Goal: Share content: Share content

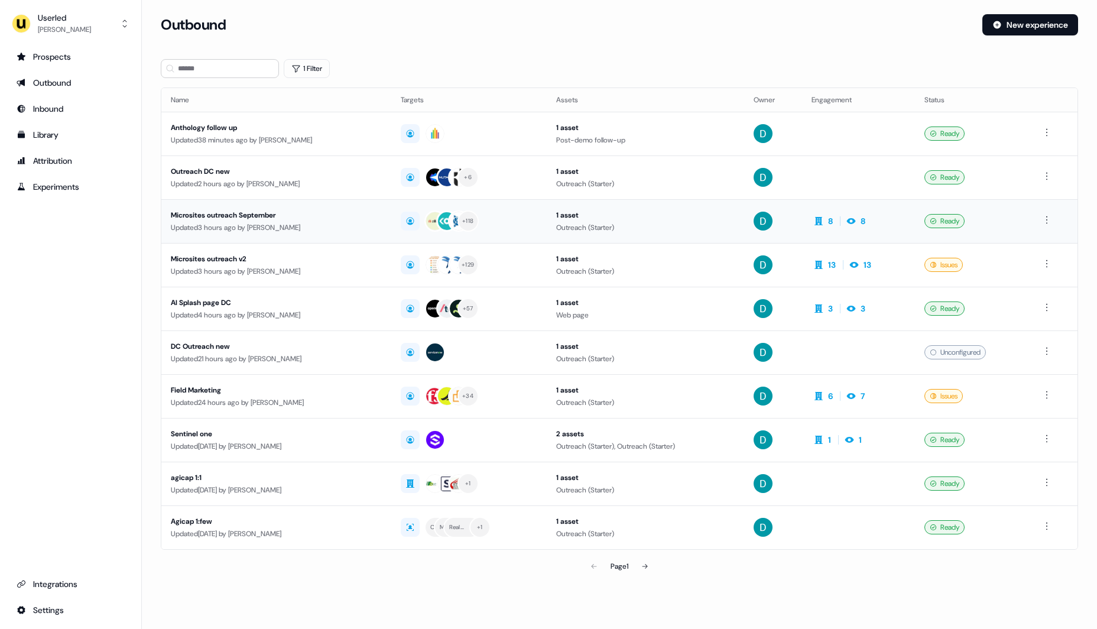
click at [279, 218] on div "Microsites outreach September" at bounding box center [276, 215] width 211 height 12
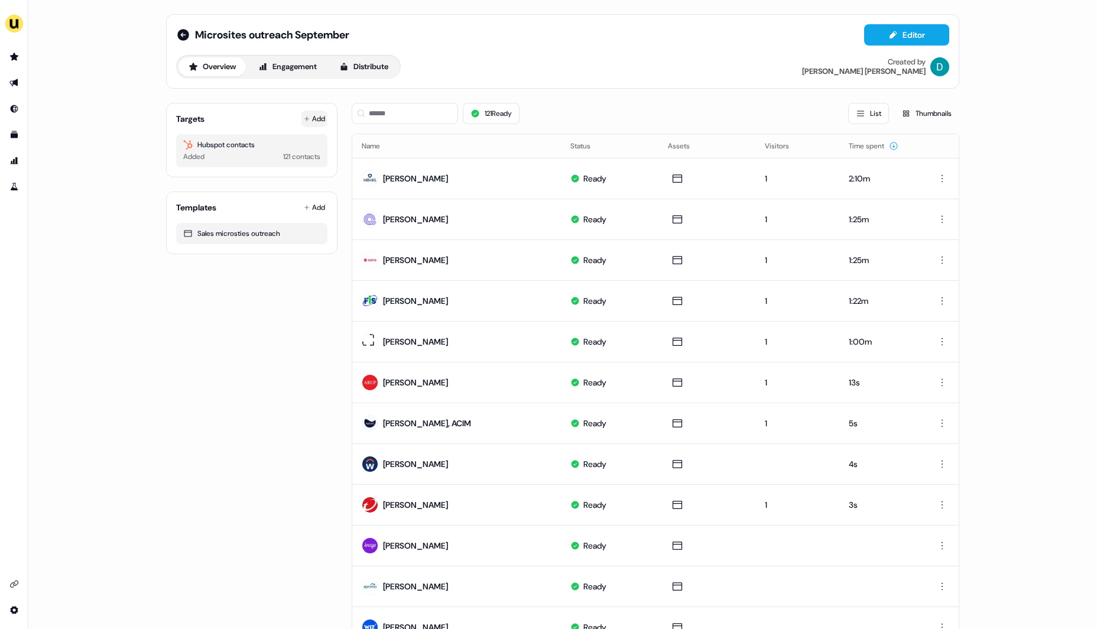
click at [309, 121] on button "Add" at bounding box center [314, 119] width 26 height 17
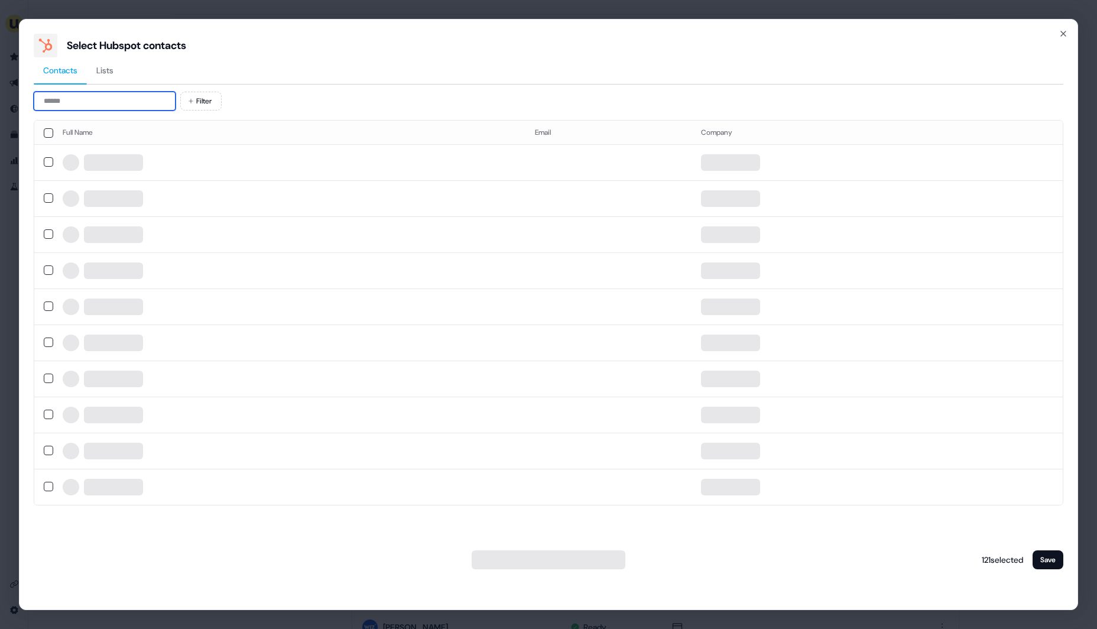
click at [123, 110] on input at bounding box center [105, 101] width 142 height 19
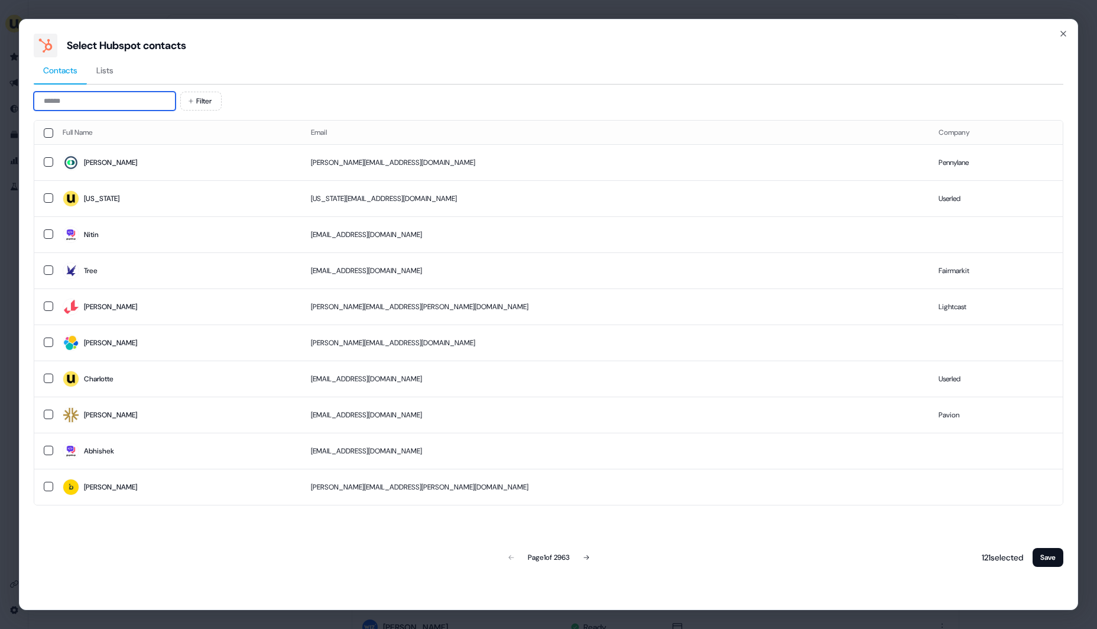
paste input "**********"
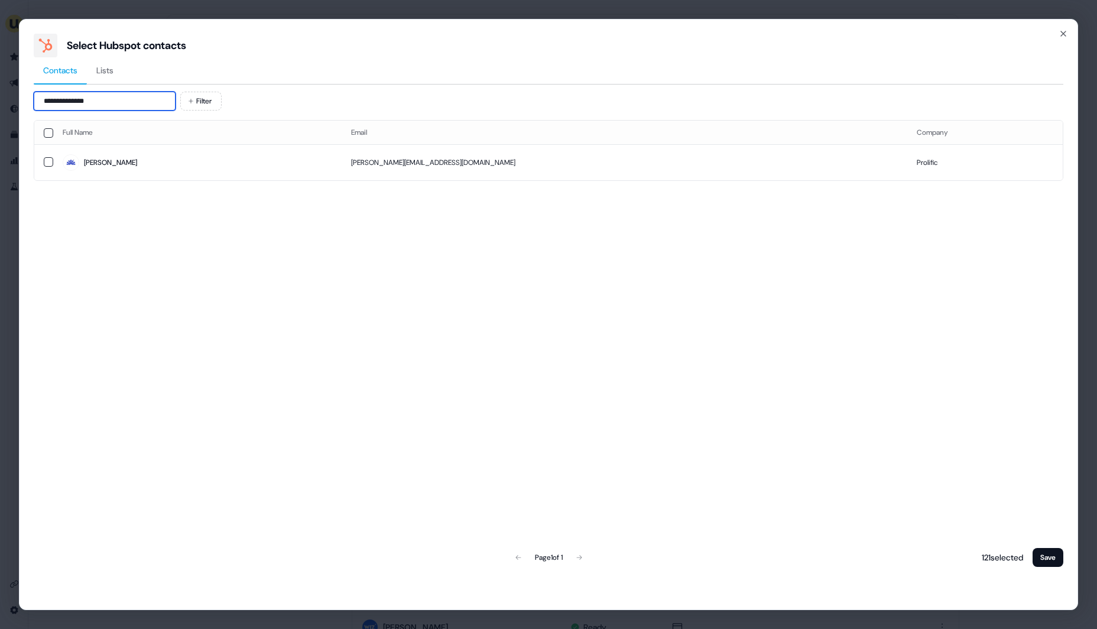
type input "**********"
click at [106, 172] on td "[PERSON_NAME]" at bounding box center [197, 162] width 288 height 36
click at [1045, 544] on div "Full Name Email Company [PERSON_NAME]@[DOMAIN_NAME] Prolific Page 1 of 1 119 se…" at bounding box center [549, 344] width 1030 height 449
click at [1051, 551] on button "Save" at bounding box center [1048, 557] width 31 height 19
click at [1060, 34] on icon "button" at bounding box center [1063, 33] width 9 height 9
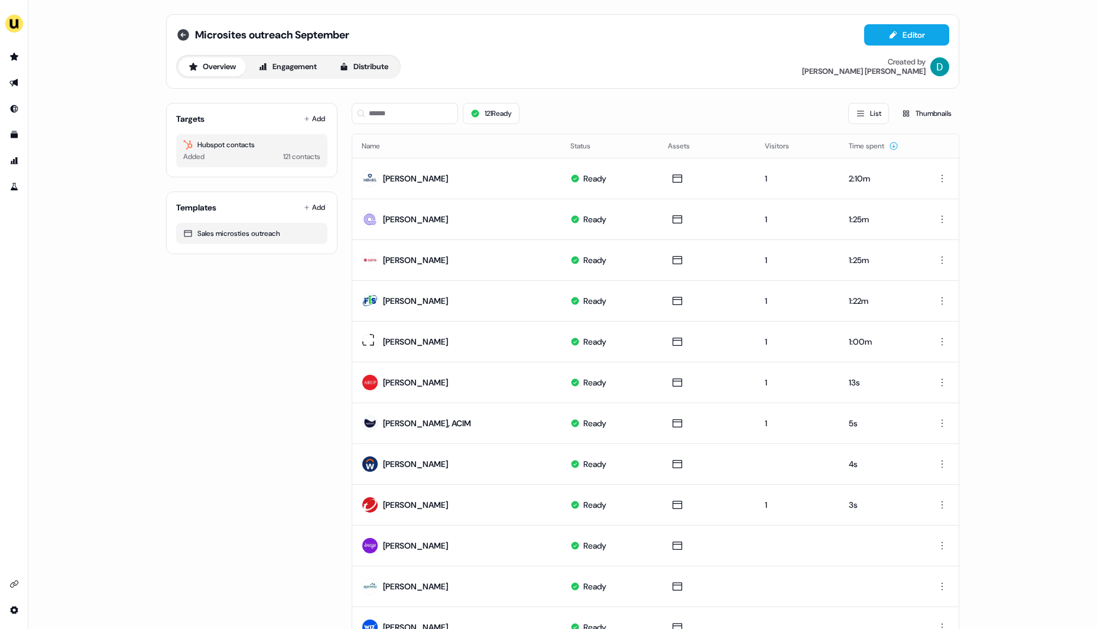
click at [184, 38] on icon at bounding box center [183, 35] width 12 height 12
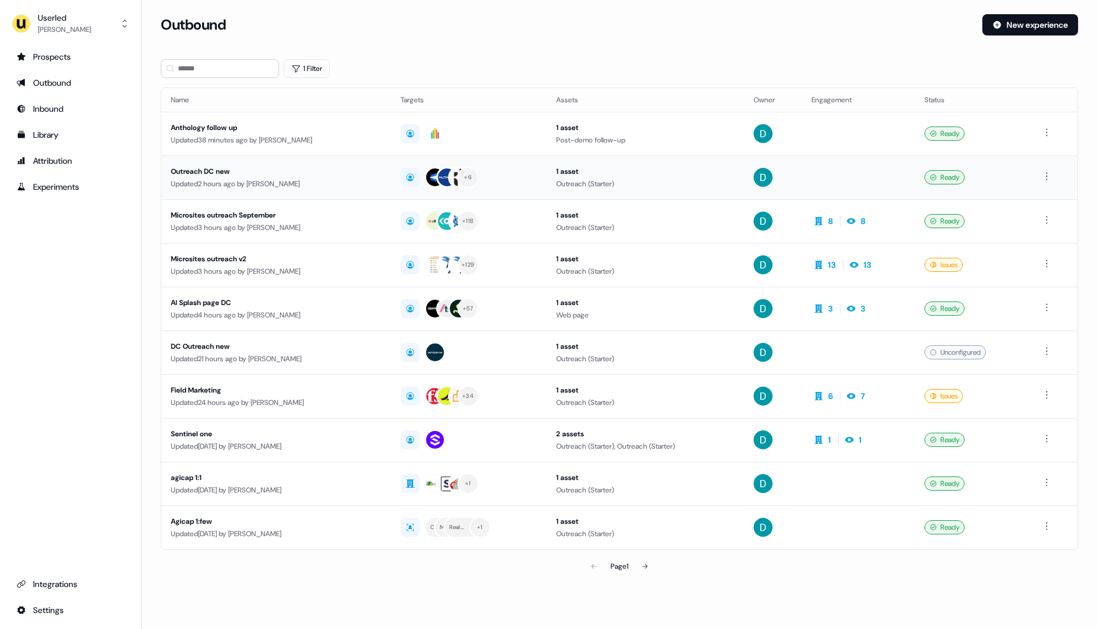
click at [313, 178] on div "Updated 2 hours ago by [PERSON_NAME]" at bounding box center [276, 184] width 211 height 12
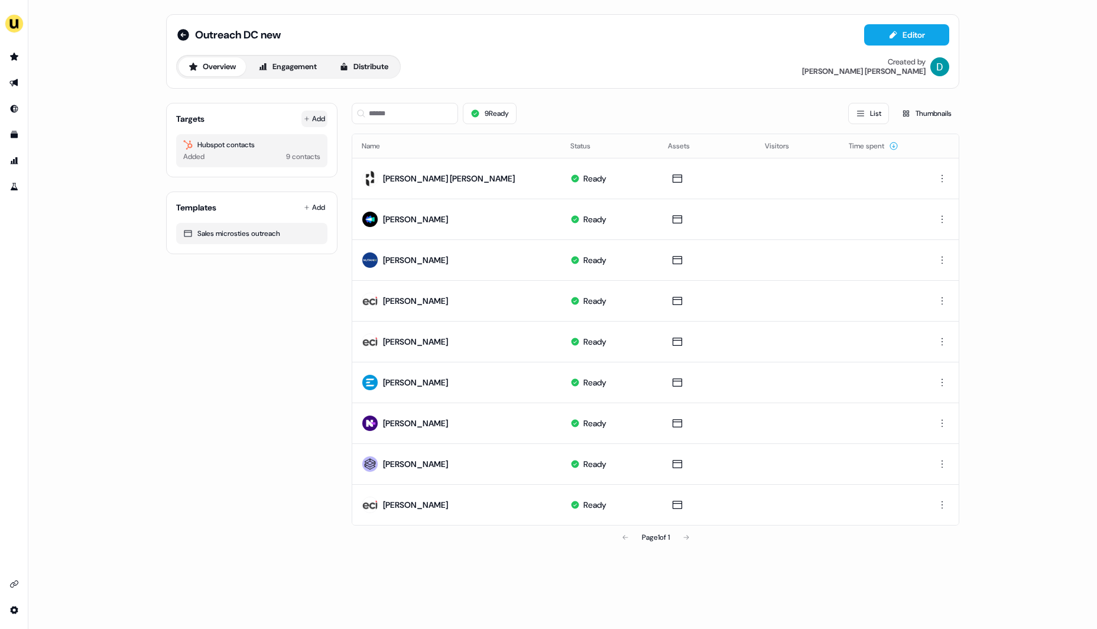
click at [309, 116] on icon at bounding box center [307, 119] width 6 height 6
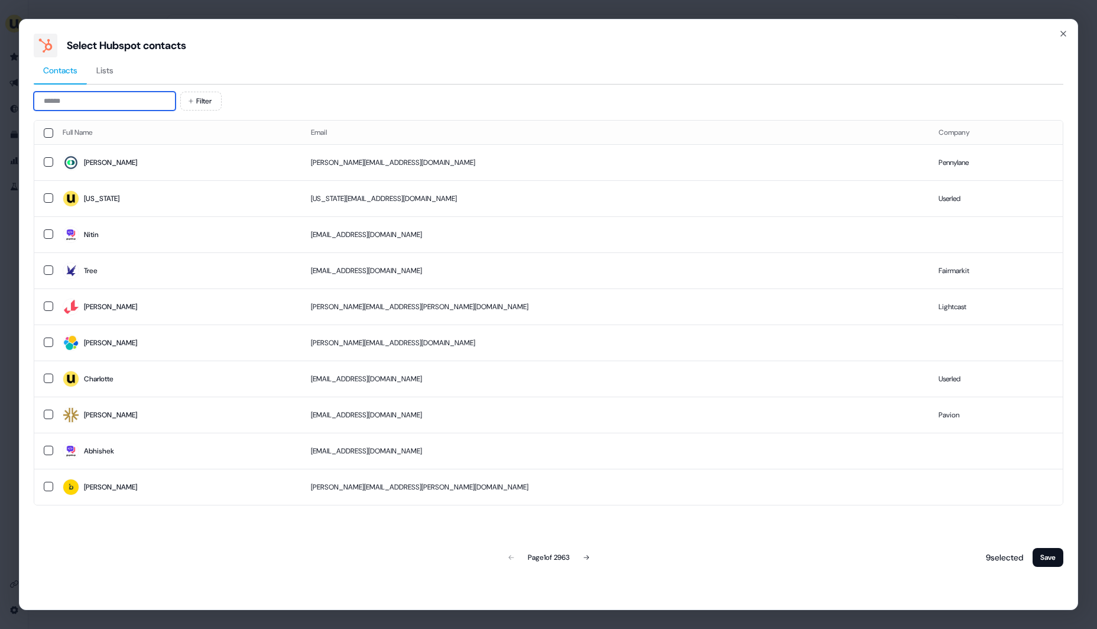
click at [119, 98] on input at bounding box center [105, 101] width 142 height 19
type input "*"
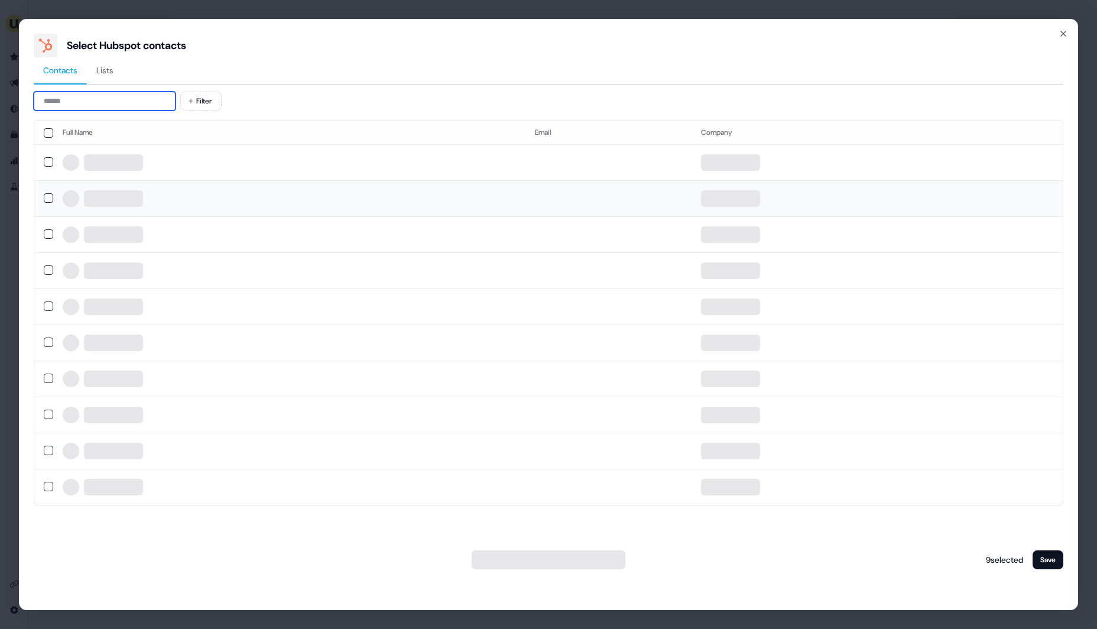
paste input "**********"
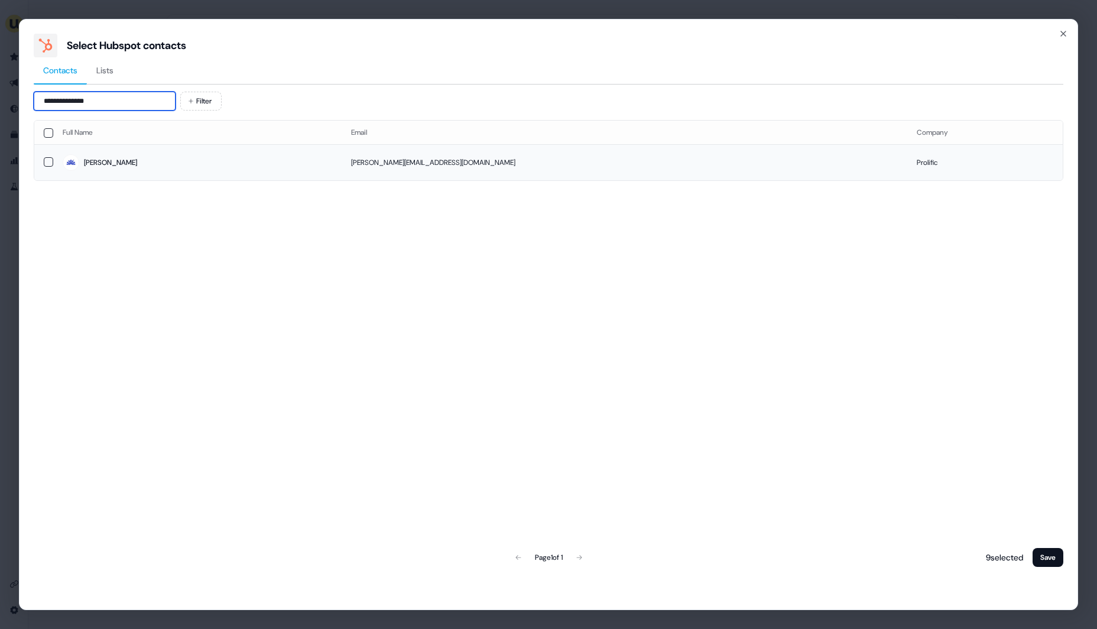
type input "**********"
click at [487, 177] on td "[PERSON_NAME][EMAIL_ADDRESS][DOMAIN_NAME]" at bounding box center [625, 162] width 566 height 36
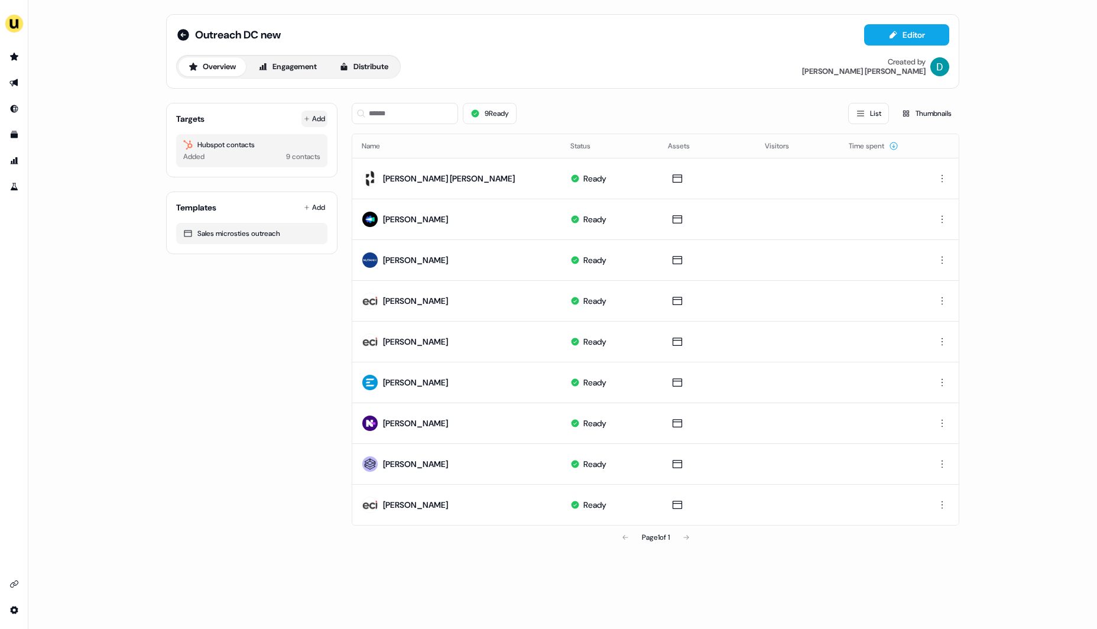
click at [311, 115] on button "Add" at bounding box center [314, 119] width 26 height 17
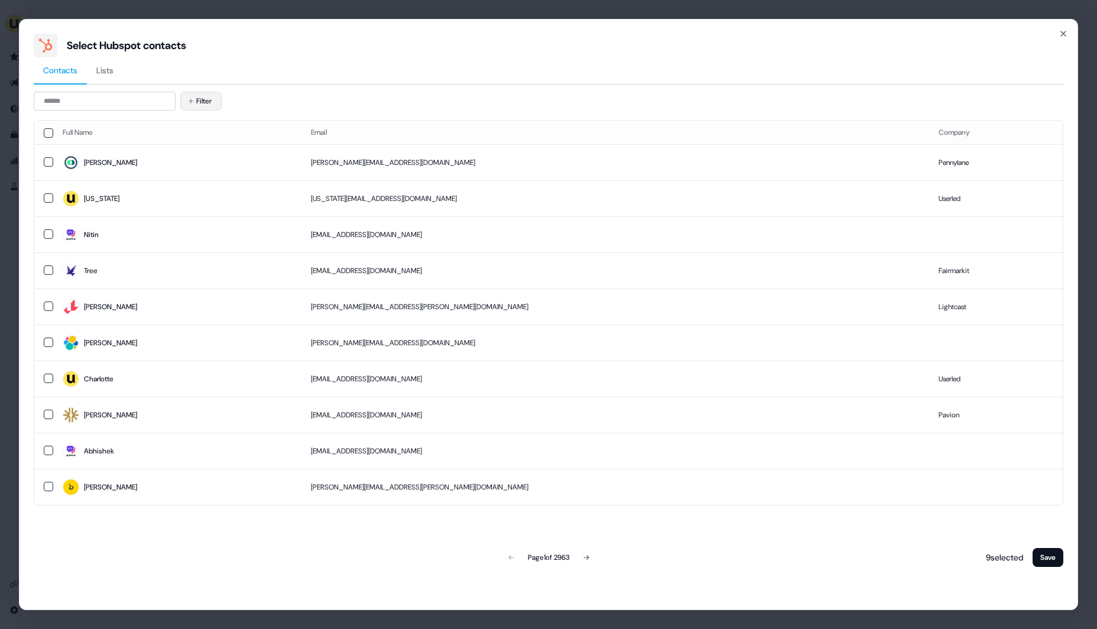
click at [183, 99] on button "Filter" at bounding box center [200, 101] width 41 height 19
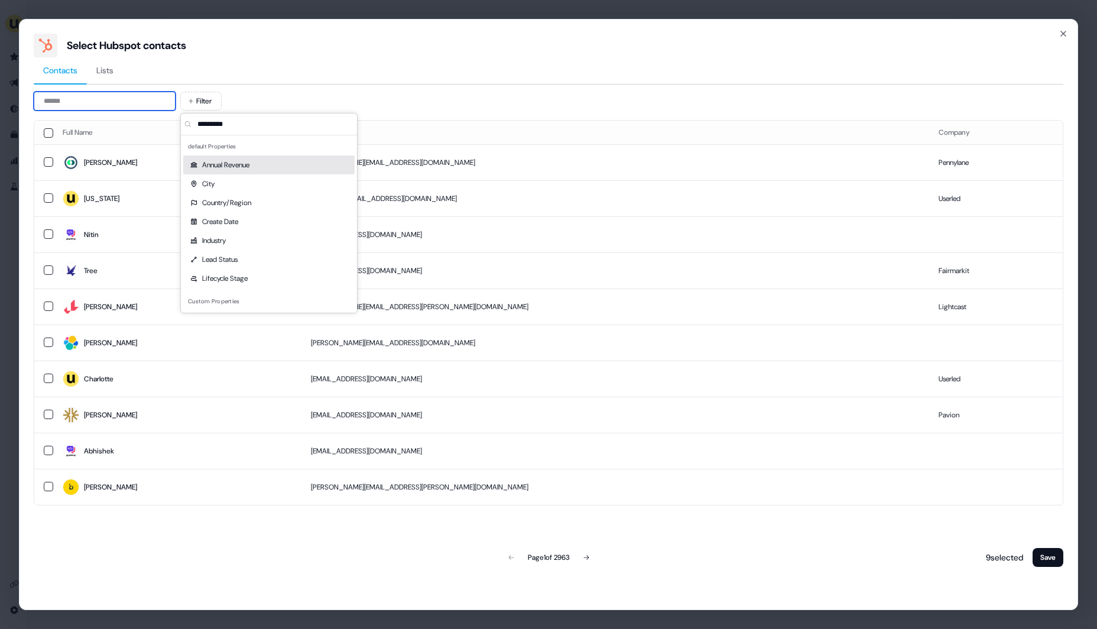
click at [118, 108] on input at bounding box center [105, 101] width 142 height 19
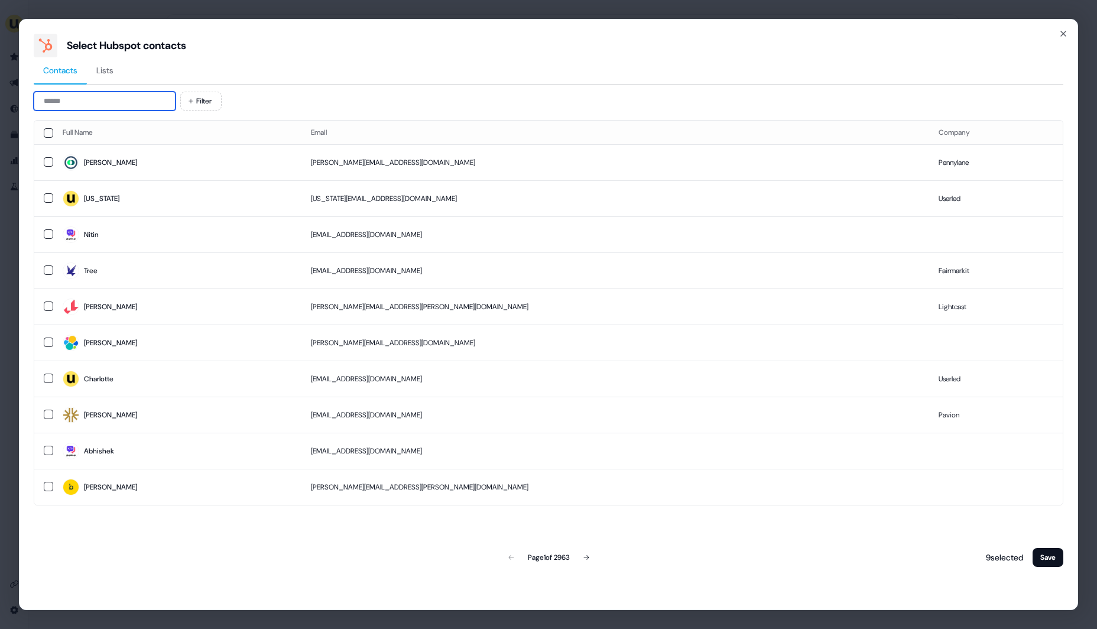
paste input "**********"
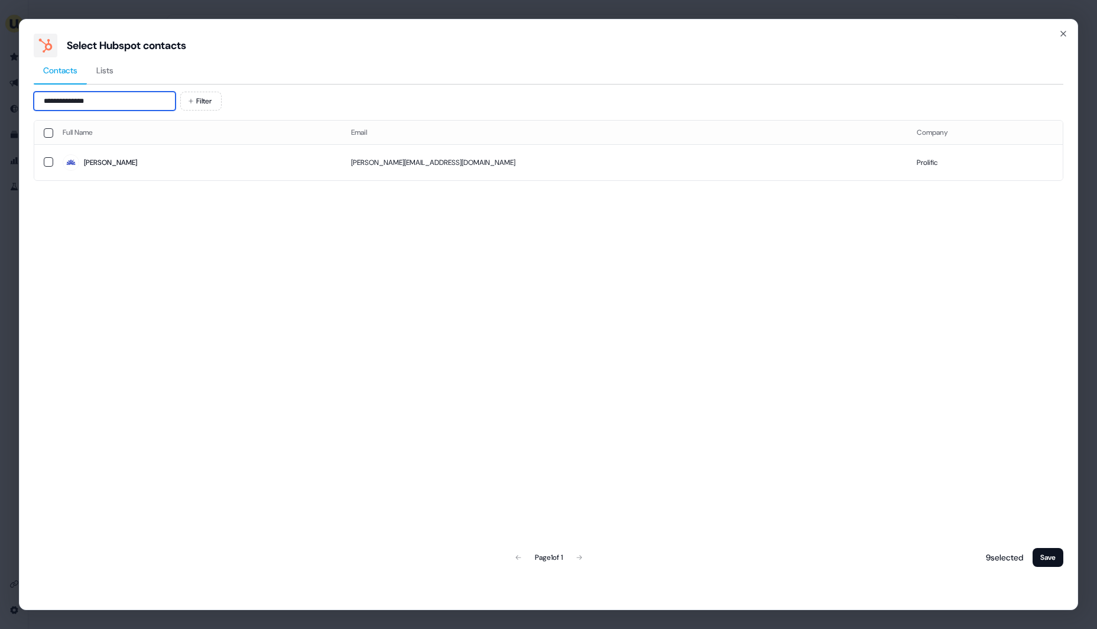
type input "**********"
click at [236, 204] on div "Full Name Email Company [PERSON_NAME]@[DOMAIN_NAME] Prolific Page 1 of 1 9 sele…" at bounding box center [549, 344] width 1030 height 449
click at [229, 174] on td "[PERSON_NAME]" at bounding box center [197, 162] width 288 height 36
click at [1054, 554] on button "Save" at bounding box center [1048, 557] width 31 height 19
click at [1053, 554] on button "Save" at bounding box center [1048, 557] width 31 height 19
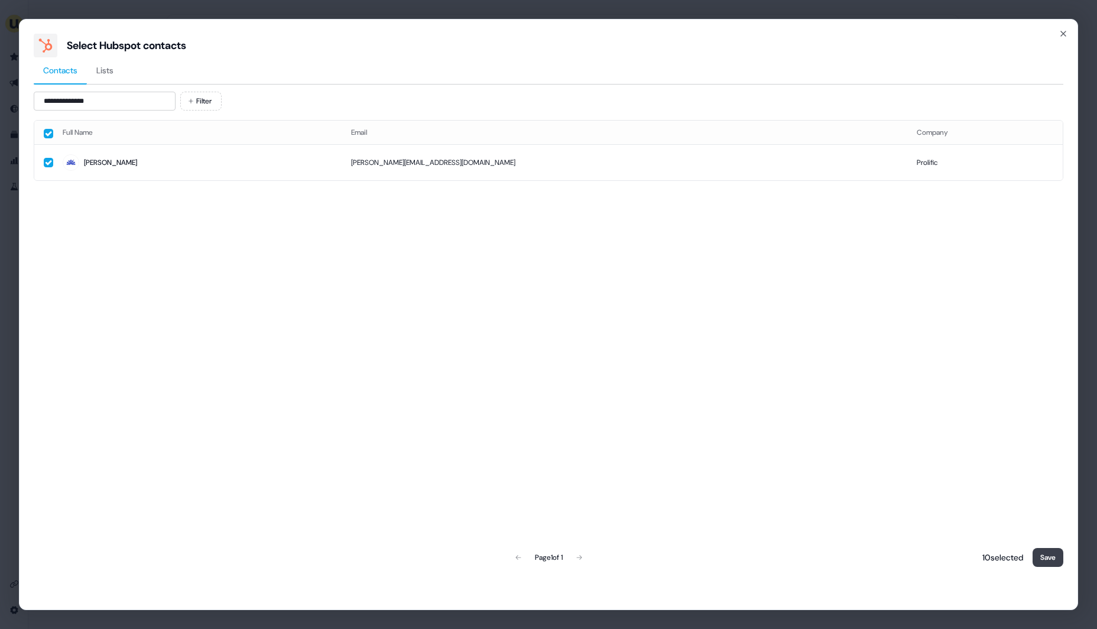
click at [1053, 554] on button "Save" at bounding box center [1048, 557] width 31 height 19
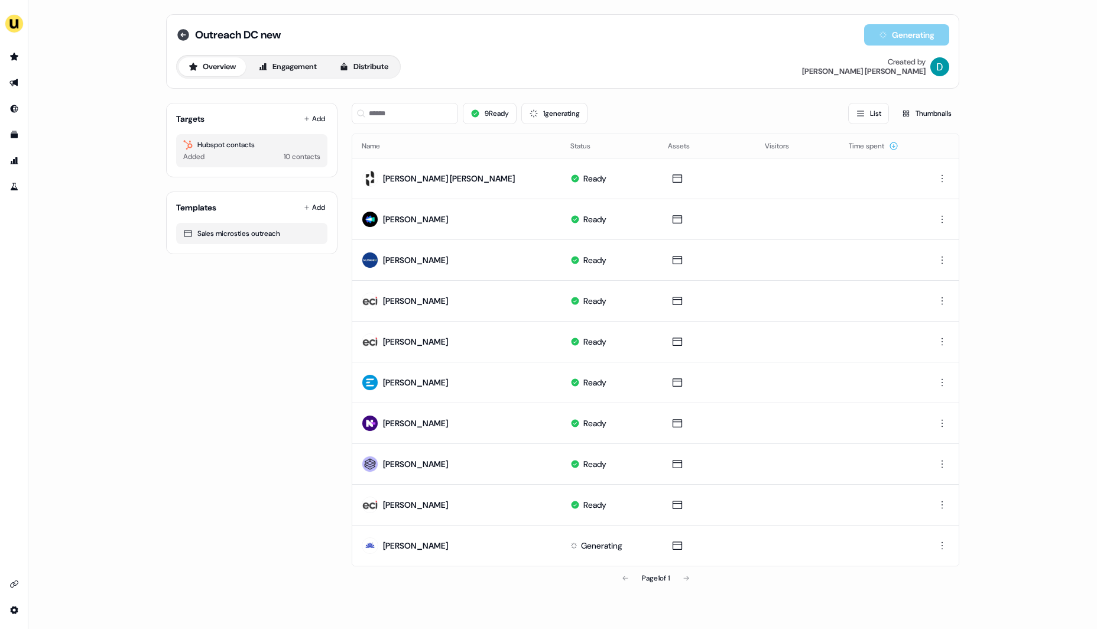
click at [185, 40] on icon at bounding box center [183, 35] width 12 height 12
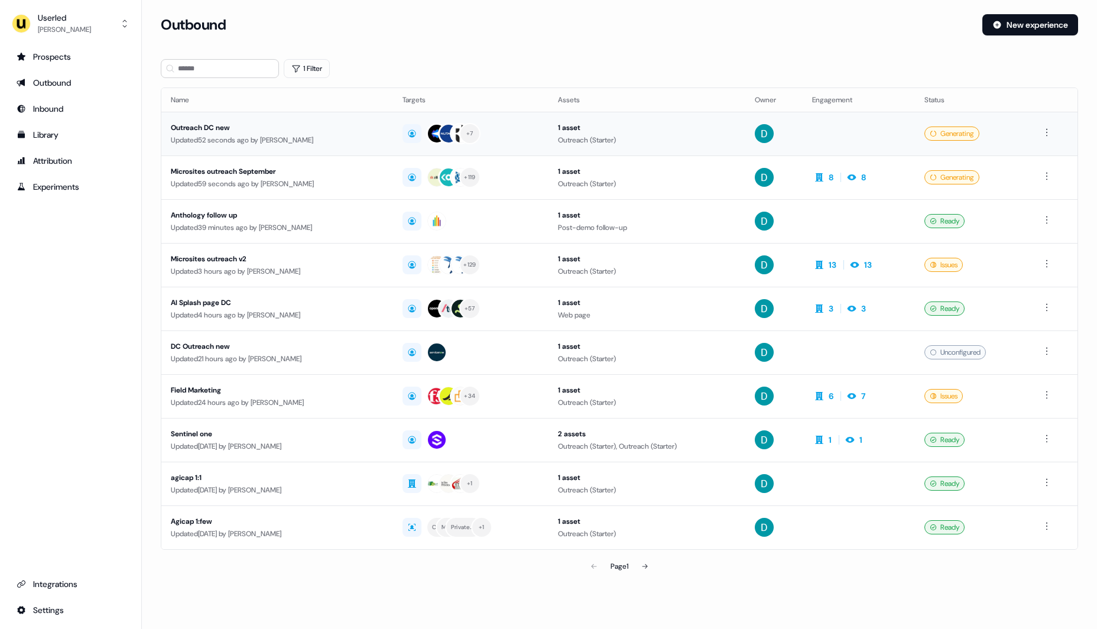
click at [269, 141] on div "Updated 52 seconds ago by [PERSON_NAME]" at bounding box center [277, 140] width 213 height 12
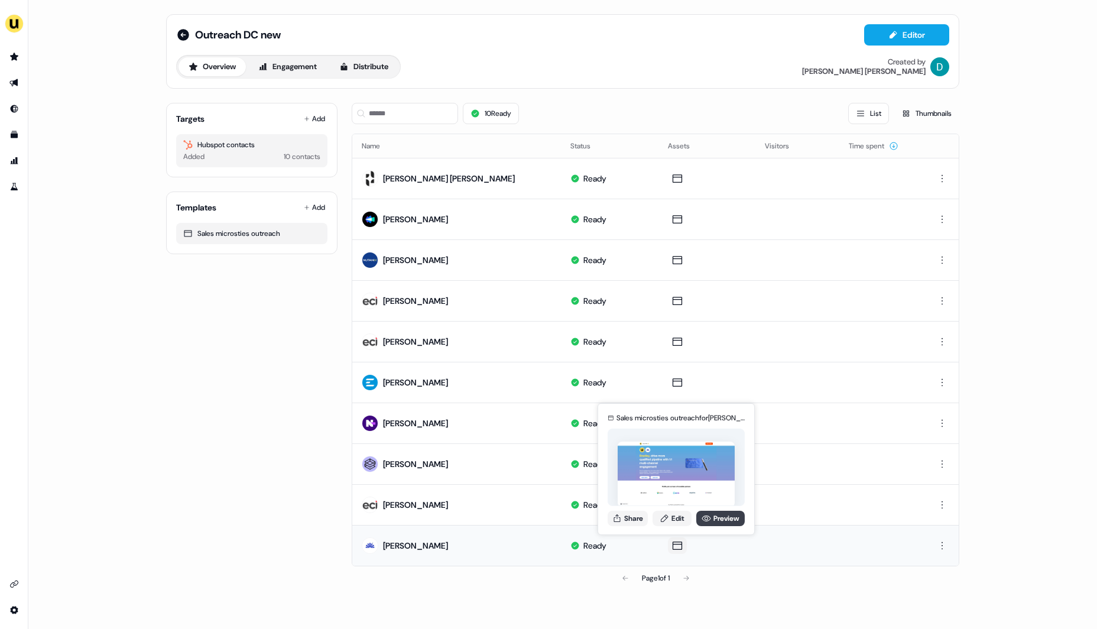
click at [736, 521] on link "Preview" at bounding box center [720, 518] width 48 height 15
click at [629, 509] on div "Sales microsties outreach for [PERSON_NAME] Share Edit Preview" at bounding box center [676, 469] width 142 height 124
click at [632, 517] on button "Share" at bounding box center [628, 518] width 40 height 15
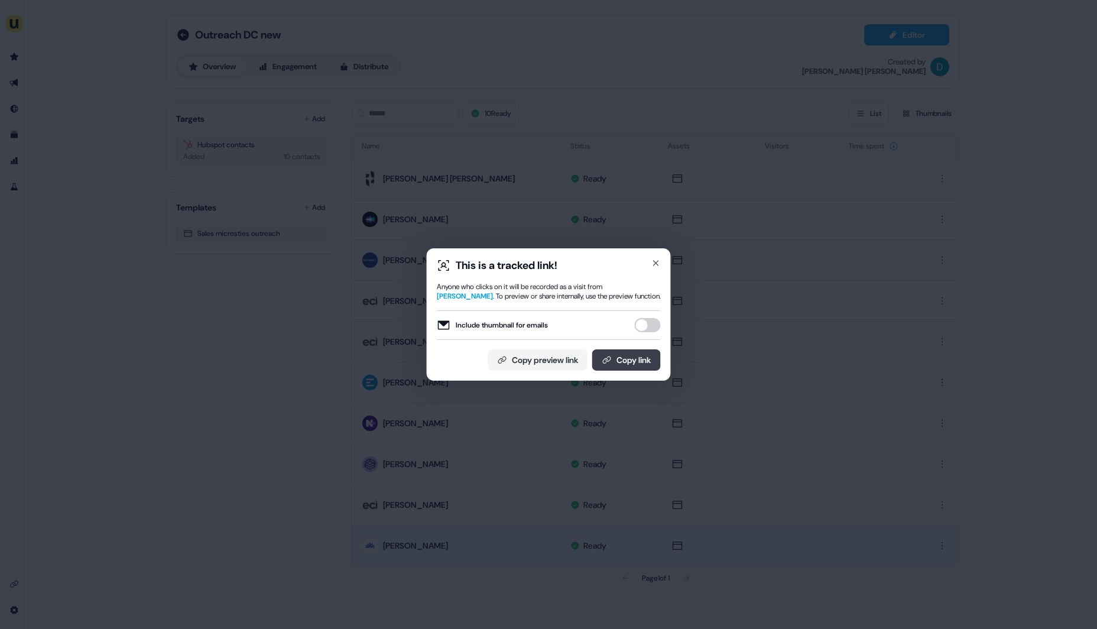
click at [631, 361] on button "Copy link" at bounding box center [626, 359] width 69 height 21
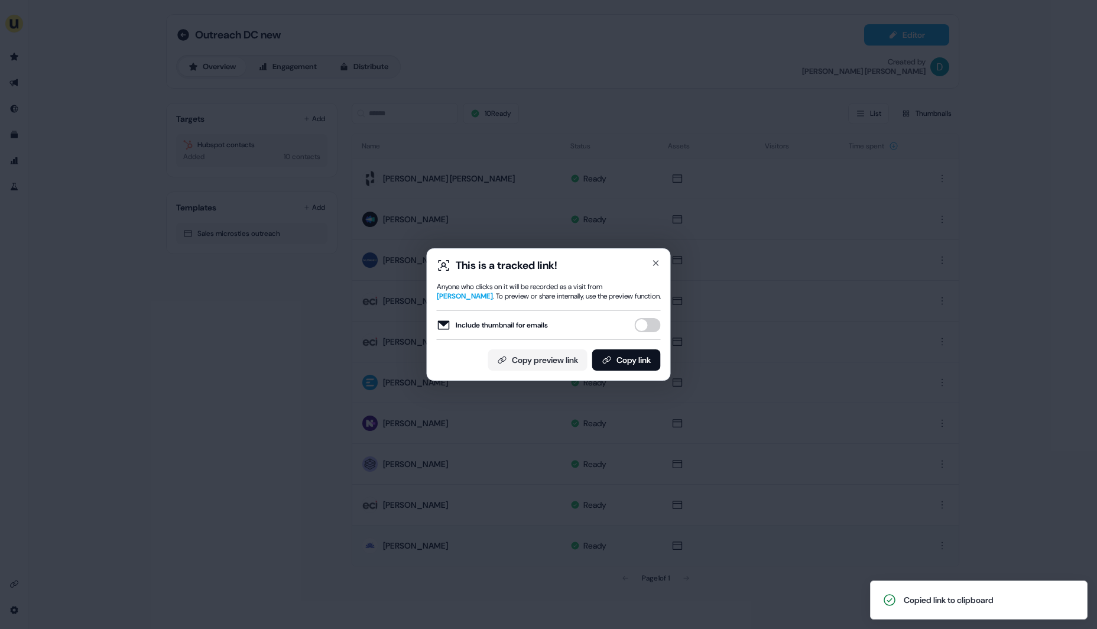
click at [661, 263] on div "This is a tracked link! Anyone who clicks on it will be recorded as a visit fro…" at bounding box center [549, 314] width 244 height 132
click at [661, 261] on div "This is a tracked link! Anyone who clicks on it will be recorded as a visit fro…" at bounding box center [549, 314] width 244 height 132
click at [658, 263] on icon "button" at bounding box center [655, 262] width 9 height 9
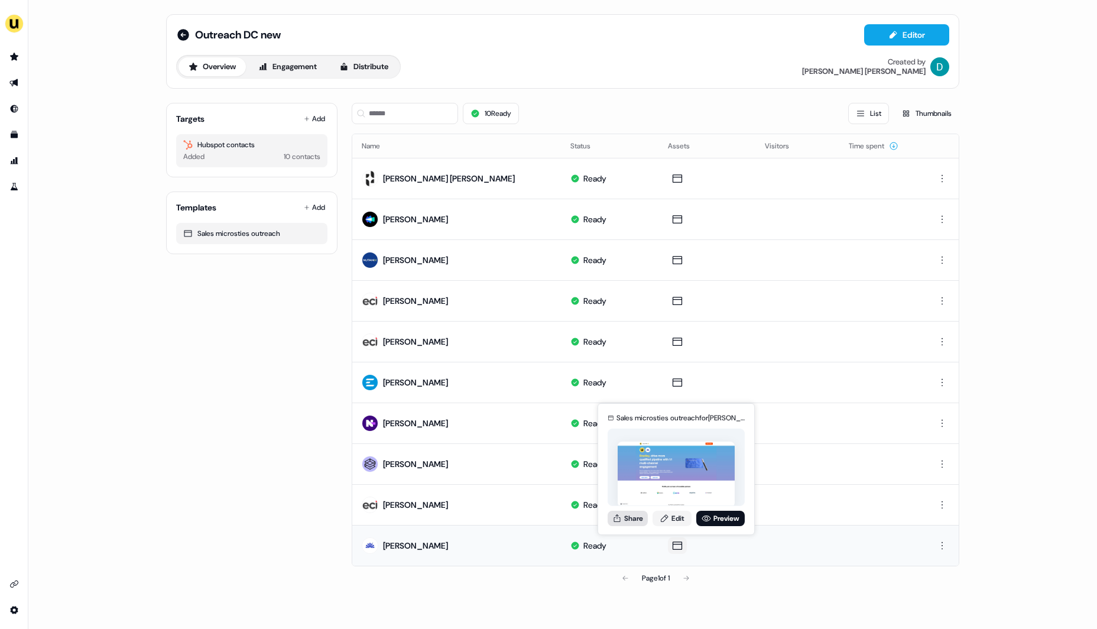
click at [637, 521] on button "Share" at bounding box center [628, 518] width 40 height 15
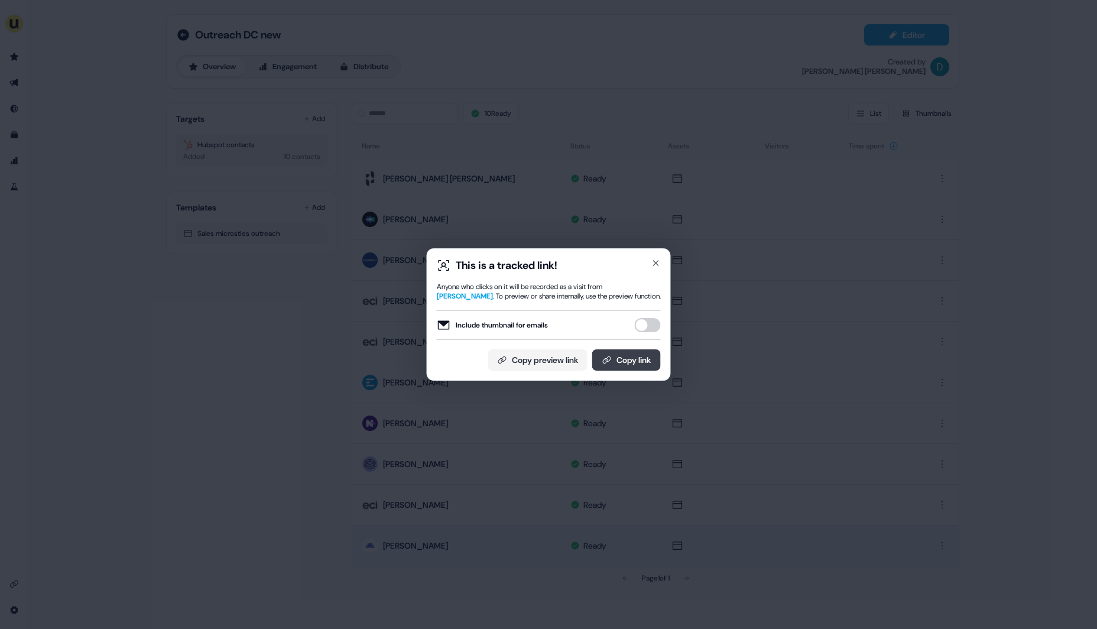
click at [639, 362] on button "Copy link" at bounding box center [626, 359] width 69 height 21
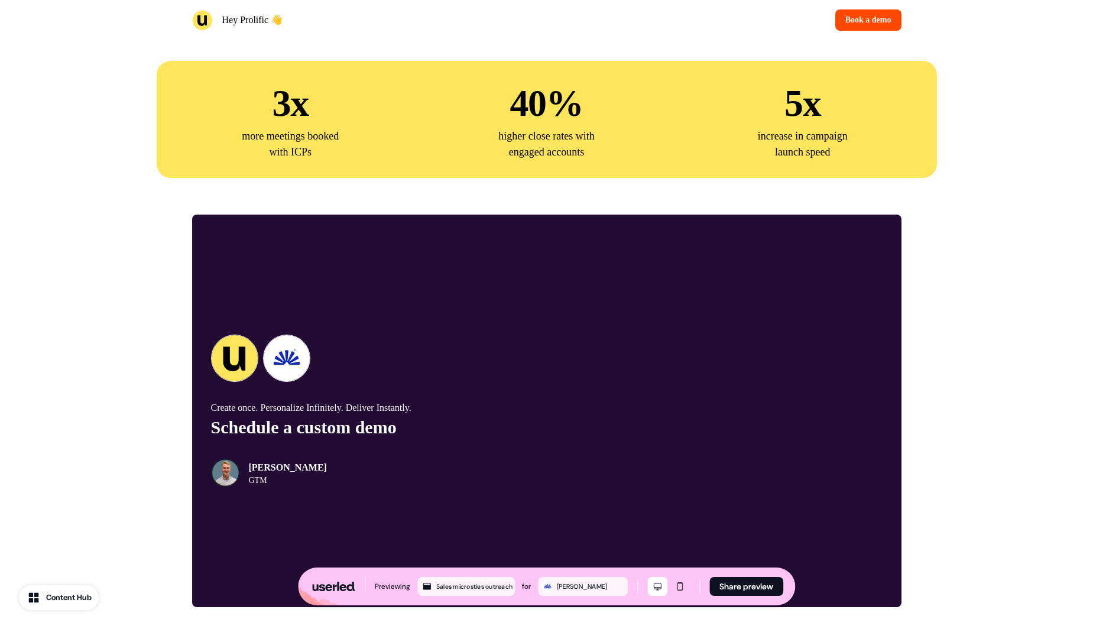
scroll to position [2538, 0]
